Goal: Task Accomplishment & Management: Manage account settings

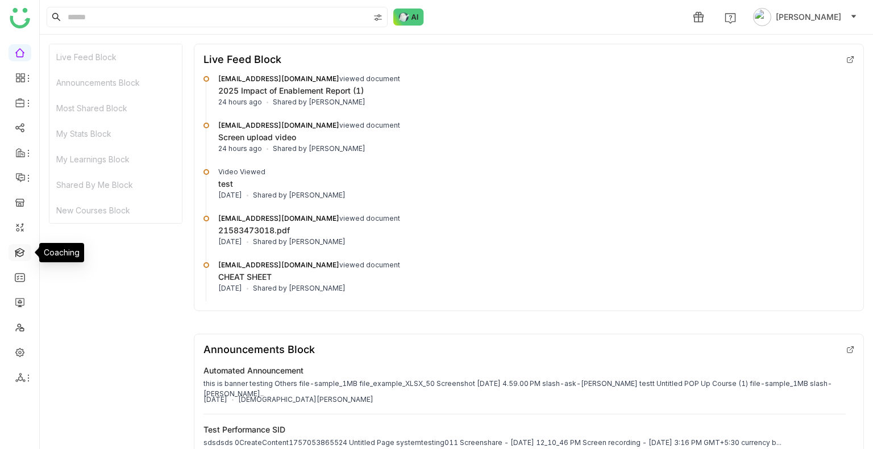
click at [19, 256] on link at bounding box center [20, 252] width 10 height 10
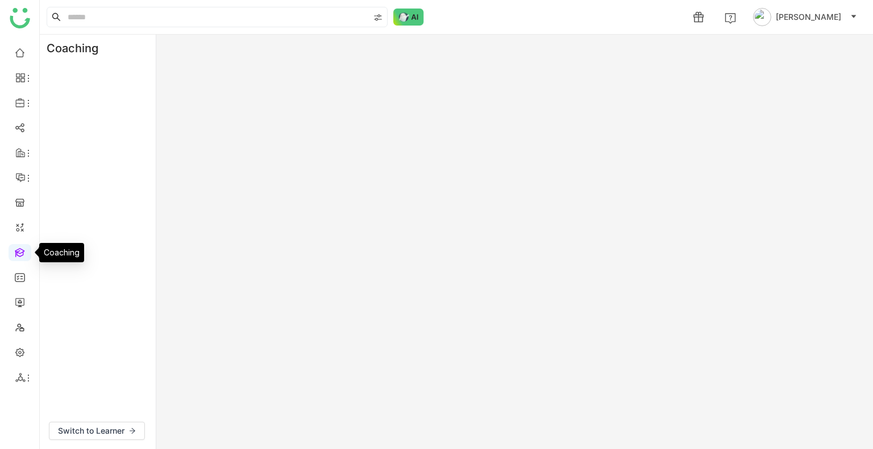
click at [20, 256] on link at bounding box center [20, 252] width 10 height 10
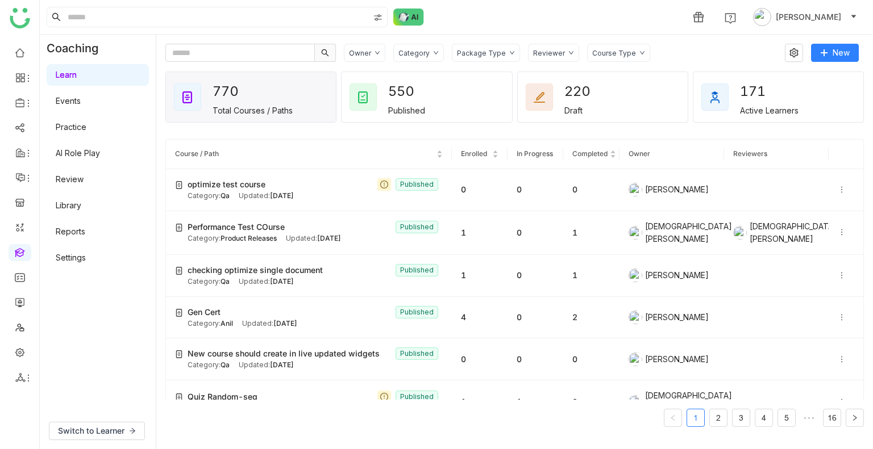
click at [82, 259] on link "Settings" at bounding box center [71, 258] width 30 height 10
click at [84, 259] on link "Settings" at bounding box center [71, 258] width 30 height 10
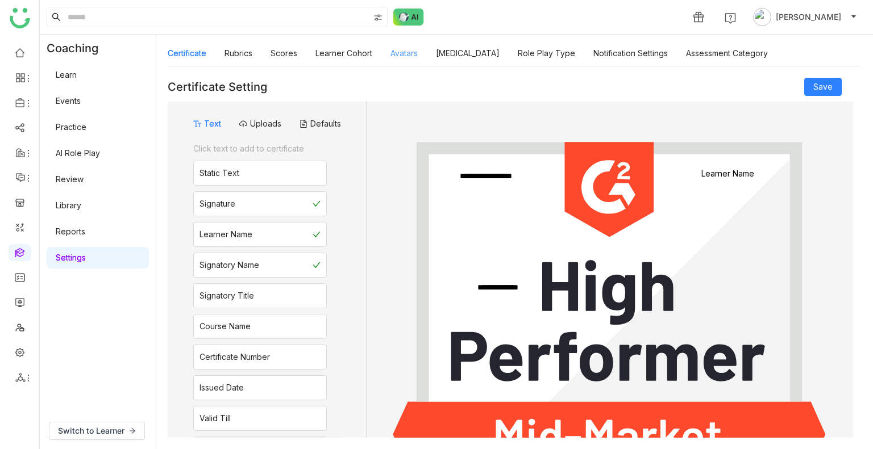
click at [405, 48] on link "Avatars" at bounding box center [403, 53] width 27 height 10
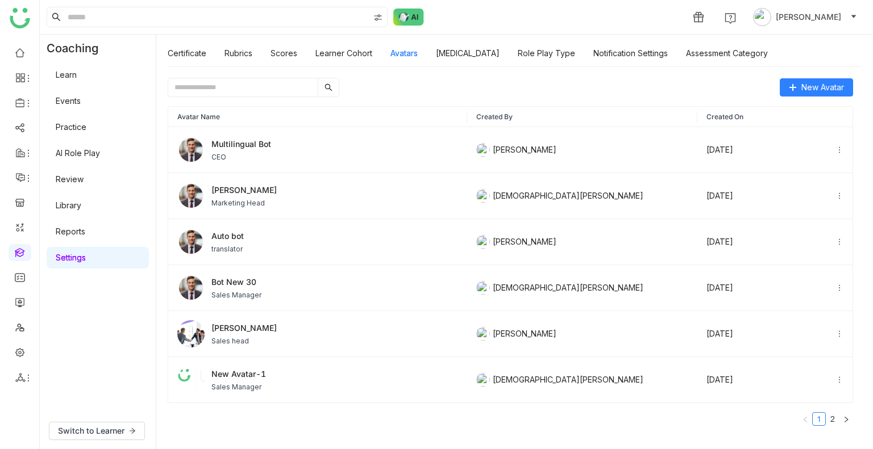
click at [259, 81] on input "text" at bounding box center [242, 87] width 149 height 18
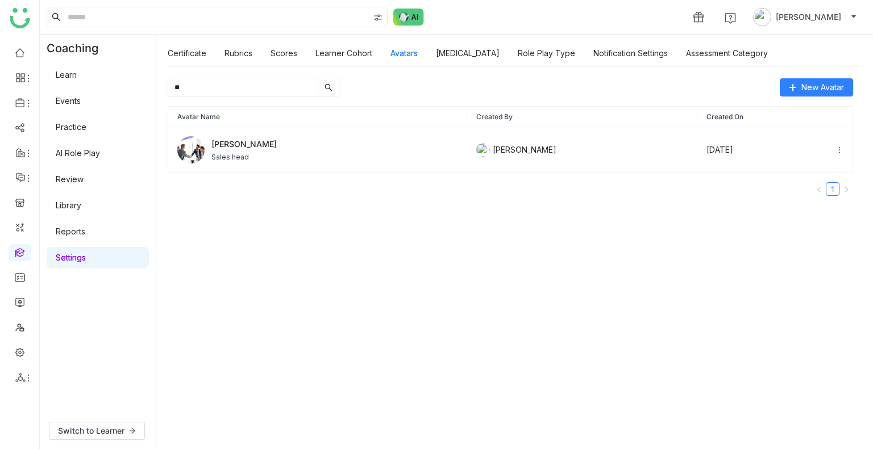
type input "**"
click at [323, 174] on div "Avatar Name Created By Created On [PERSON_NAME] Sales head [PERSON_NAME] [DATE]…" at bounding box center [510, 151] width 685 height 90
click at [287, 146] on div "[PERSON_NAME] Sales head" at bounding box center [317, 149] width 281 height 27
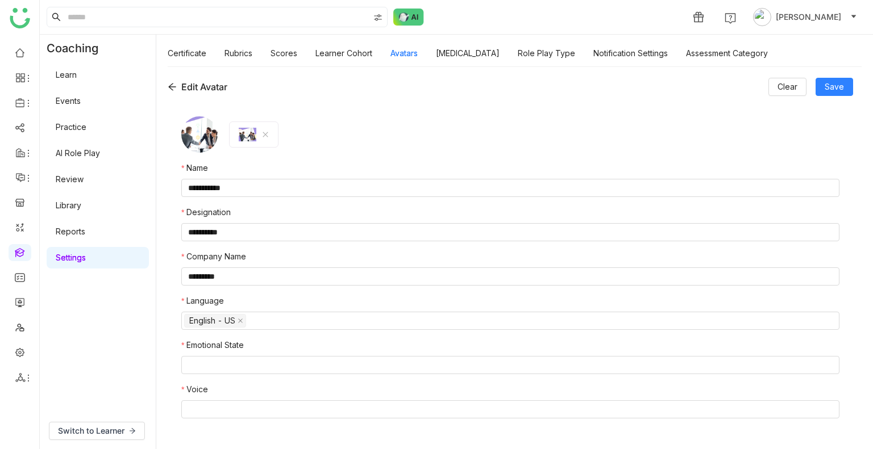
click at [170, 86] on icon at bounding box center [171, 87] width 7 height 7
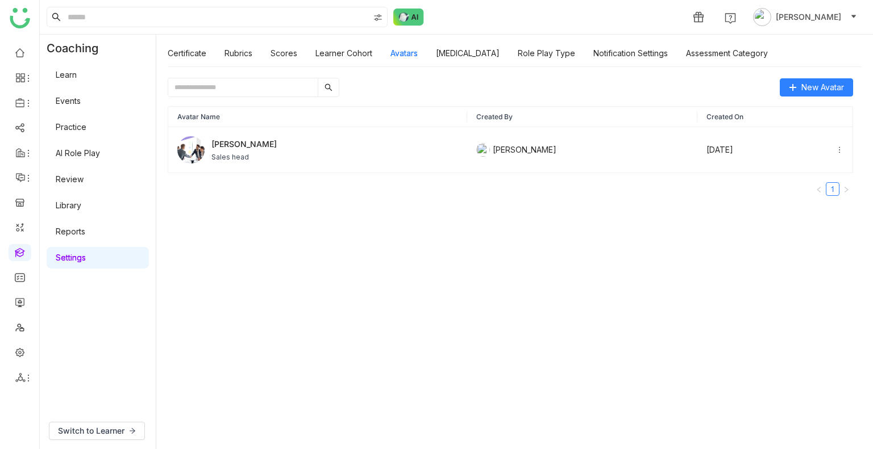
click at [189, 82] on input "text" at bounding box center [242, 87] width 149 height 18
type input "*"
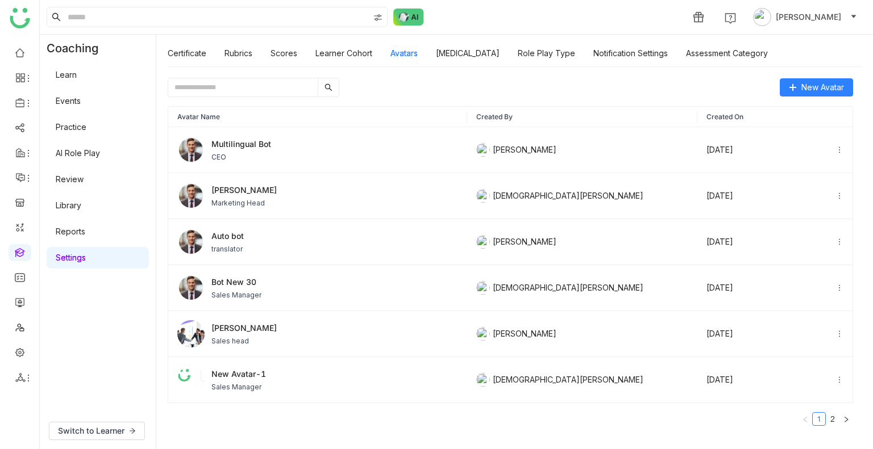
click at [207, 83] on input "text" at bounding box center [242, 87] width 149 height 18
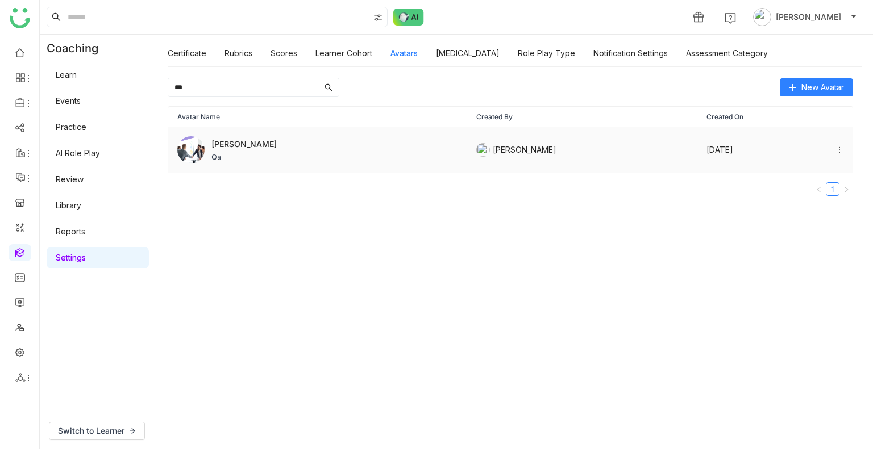
type input "***"
click at [264, 160] on div "[PERSON_NAME]" at bounding box center [317, 149] width 281 height 27
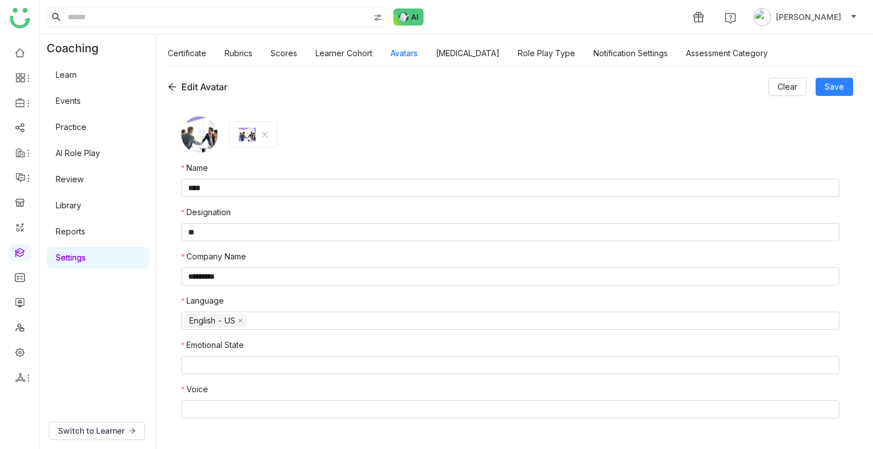
click at [172, 84] on icon at bounding box center [172, 86] width 9 height 9
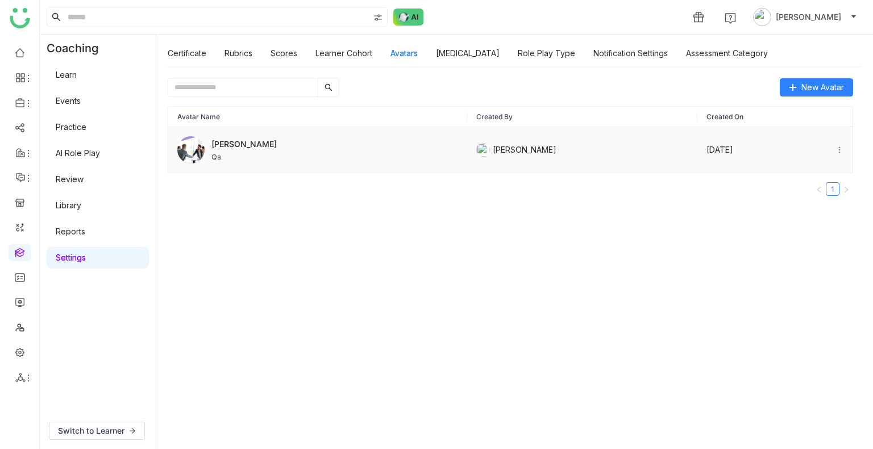
click at [346, 145] on div "[PERSON_NAME]" at bounding box center [317, 149] width 281 height 27
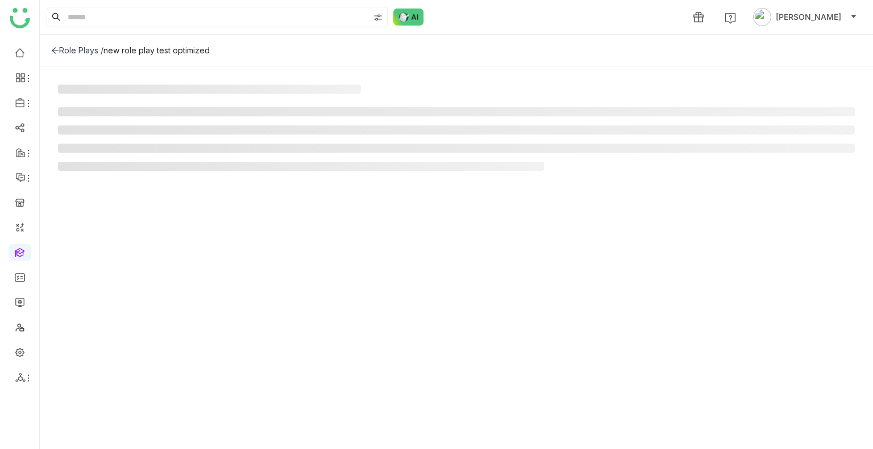
click at [70, 52] on div "Role Plays /" at bounding box center [77, 50] width 52 height 10
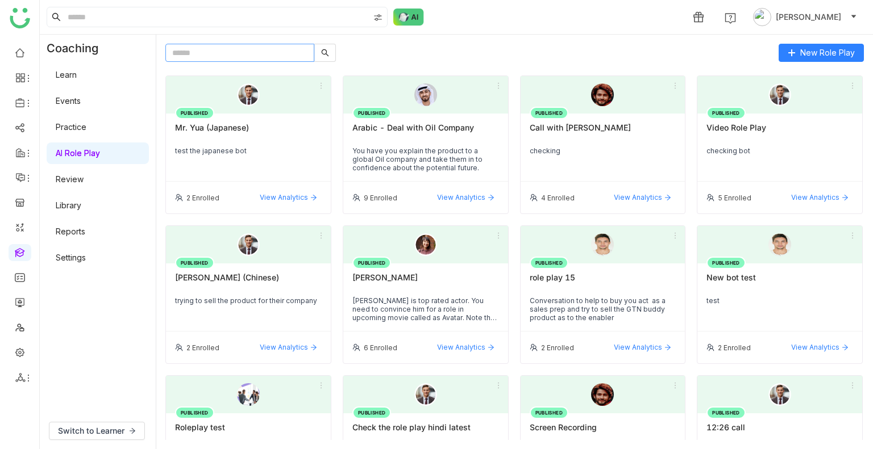
click at [250, 48] on input "text" at bounding box center [239, 53] width 149 height 18
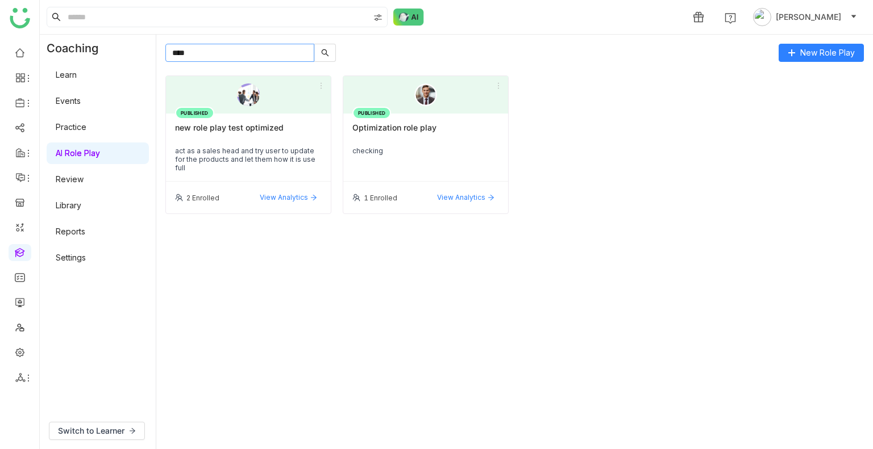
type input "****"
click at [189, 145] on div "PUBLISHED new role play test optimized act as a sales head and try user to upda…" at bounding box center [248, 148] width 165 height 68
click at [253, 137] on div "new role play test optimized" at bounding box center [248, 132] width 147 height 19
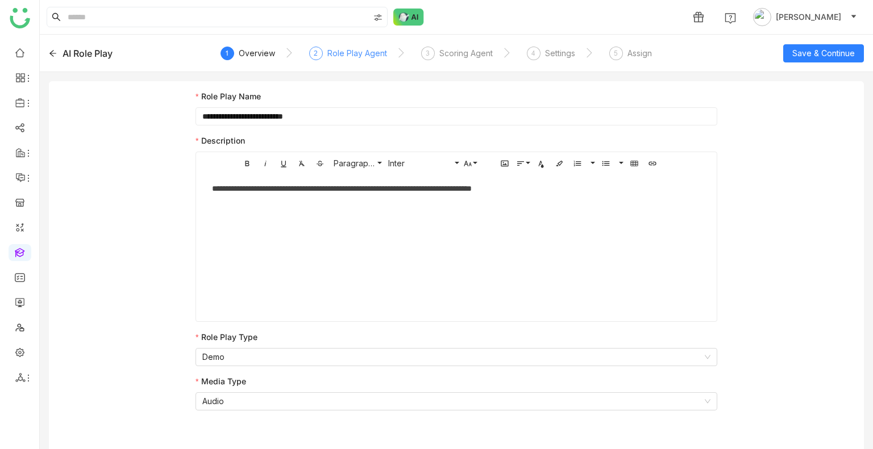
click at [337, 52] on div "Role Play Agent" at bounding box center [357, 54] width 60 height 14
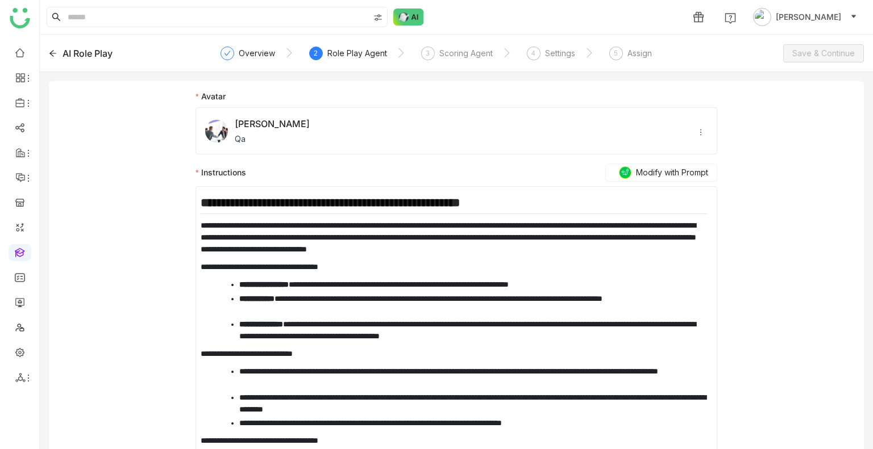
click at [51, 54] on icon at bounding box center [52, 53] width 7 height 6
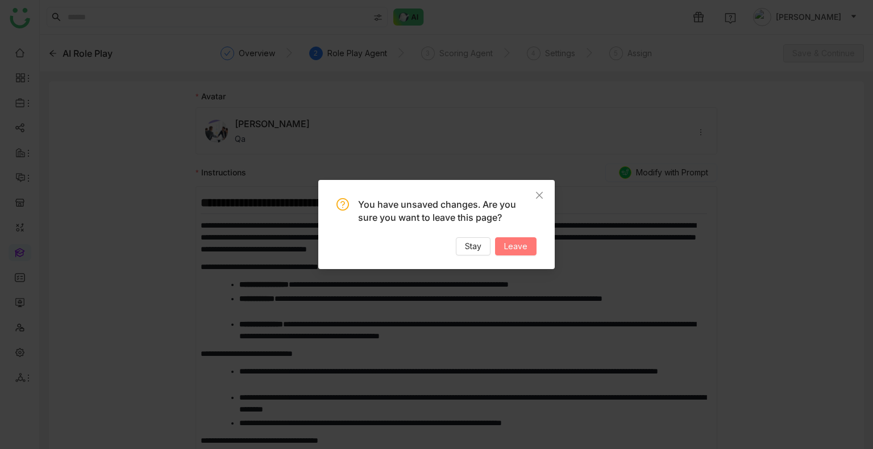
click at [510, 243] on span "Leave" at bounding box center [515, 246] width 23 height 12
